Goal: Information Seeking & Learning: Learn about a topic

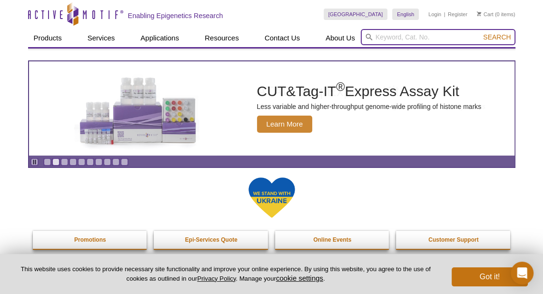
click at [393, 33] on input "search" at bounding box center [438, 37] width 155 height 16
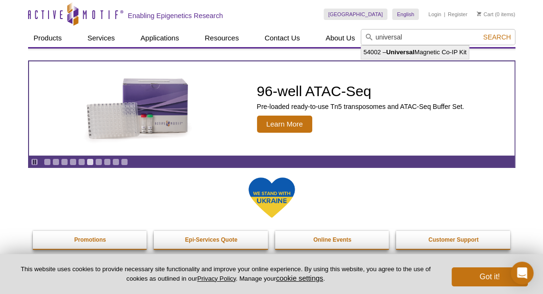
click at [369, 52] on li "54002 – Universal Magnetic Co-IP Kit" at bounding box center [415, 52] width 108 height 13
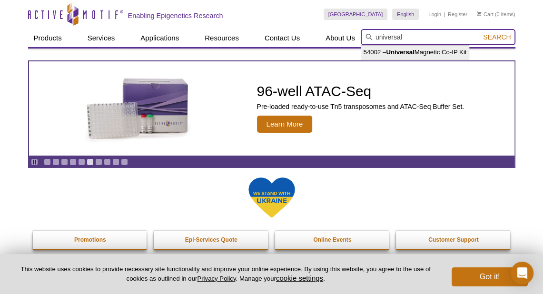
type input "54002 – Universal Magnetic Co-IP Kit"
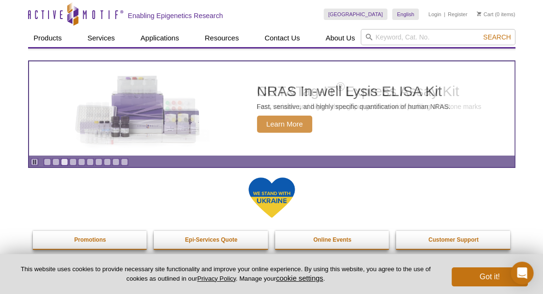
drag, startPoint x: 253, startPoint y: 2, endPoint x: 86, endPoint y: 207, distance: 265.0
click at [87, 208] on div at bounding box center [272, 204] width 478 height 54
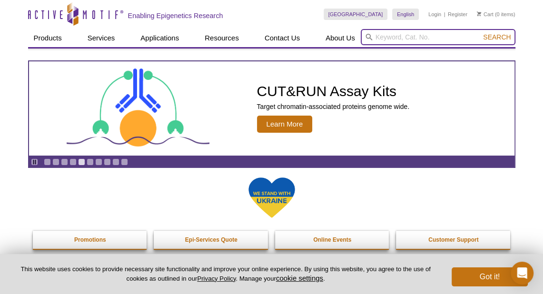
click at [381, 38] on input "search" at bounding box center [438, 37] width 155 height 16
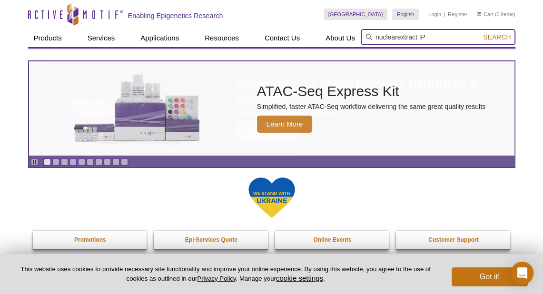
type input "nuclearextract IP"
click at [480, 33] on button "Search" at bounding box center [496, 37] width 33 height 9
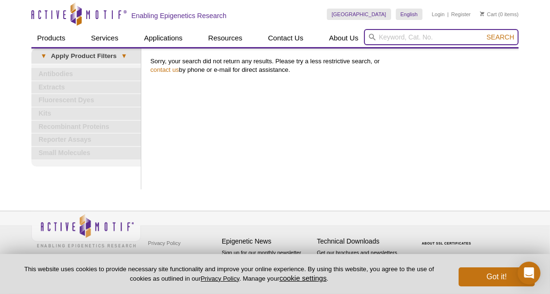
click at [399, 42] on input "search" at bounding box center [441, 37] width 155 height 16
type input "nuclear extract Co-IP"
click at [484, 33] on button "Search" at bounding box center [500, 37] width 33 height 9
click at [412, 39] on input "search" at bounding box center [441, 37] width 155 height 16
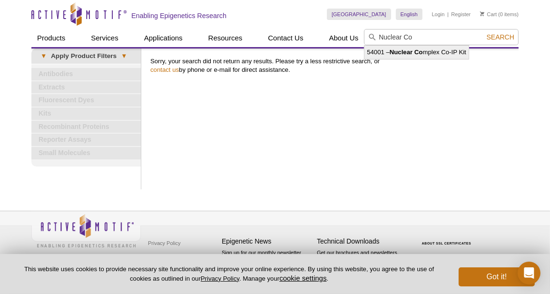
click at [414, 56] on li "54001 – Nuclear Co mplex Co-IP Kit" at bounding box center [417, 52] width 104 height 13
type input "54001 – Nuclear Complex Co-IP Kit"
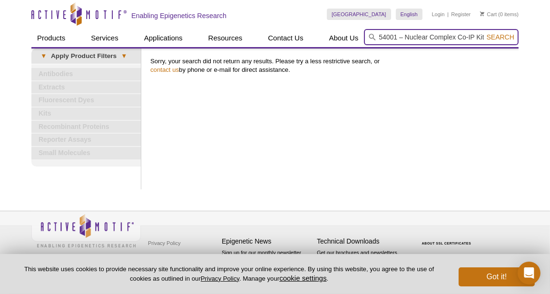
click at [484, 33] on button "Search" at bounding box center [500, 37] width 33 height 9
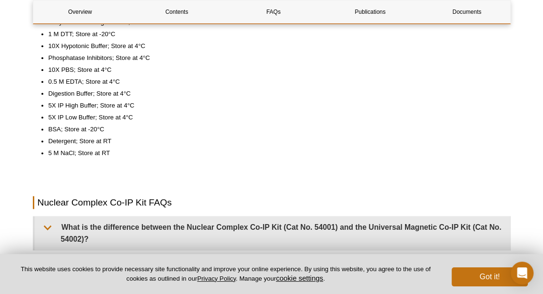
scroll to position [809, 0]
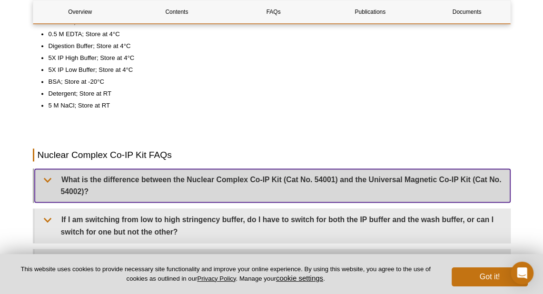
click at [222, 178] on summary "What is the difference between the Nuclear Complex Co-IP Kit (Cat No. 54001) an…" at bounding box center [273, 185] width 476 height 33
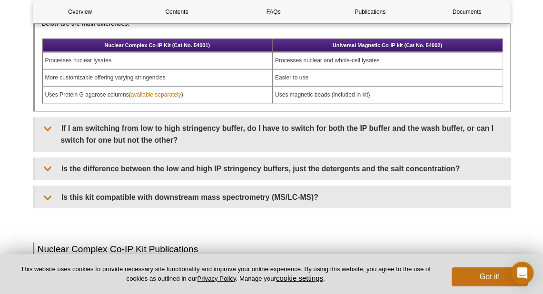
scroll to position [1047, 0]
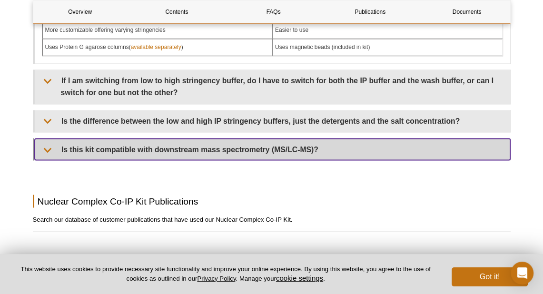
click at [48, 140] on summary "Is this kit compatible with downstream mass spectrometry (MS/LC-MS)?" at bounding box center [273, 149] width 476 height 21
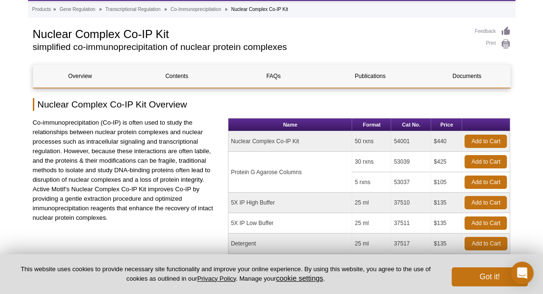
scroll to position [95, 0]
